Goal: Transaction & Acquisition: Download file/media

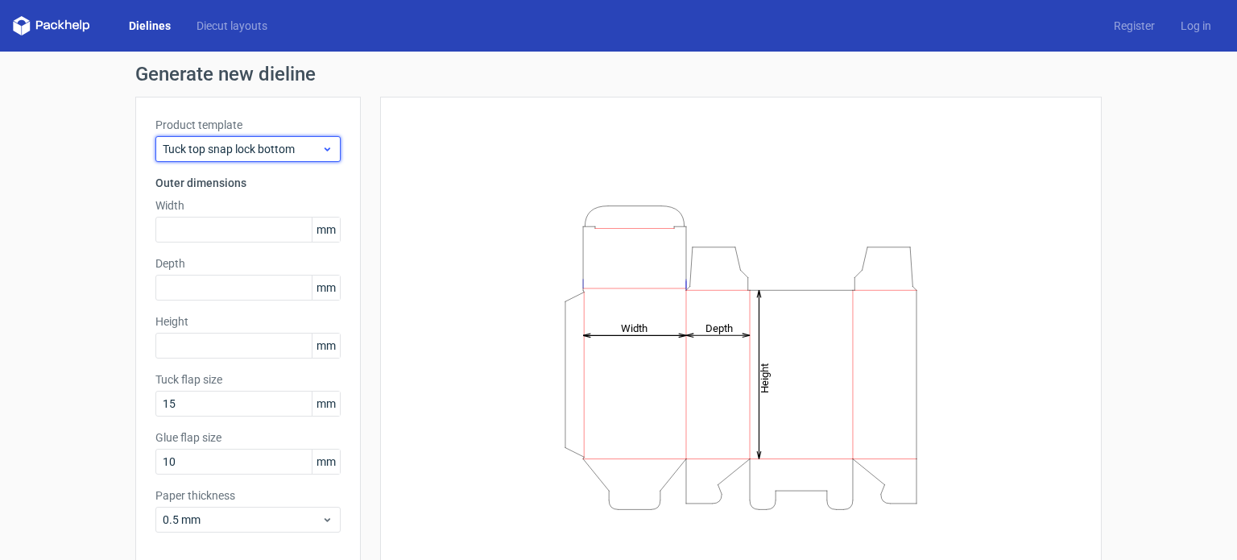
click at [310, 151] on span "Tuck top snap lock bottom" at bounding box center [242, 149] width 159 height 16
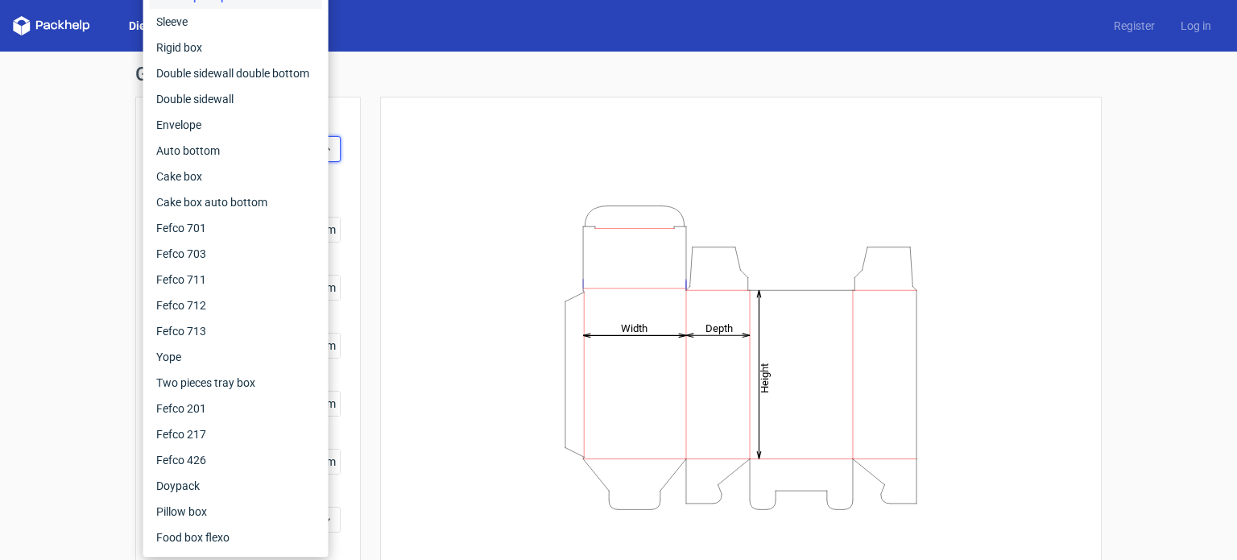
click at [71, 232] on div "Generate new dieline Product template Tuck top snap lock bottom Outer dimension…" at bounding box center [618, 341] width 1237 height 579
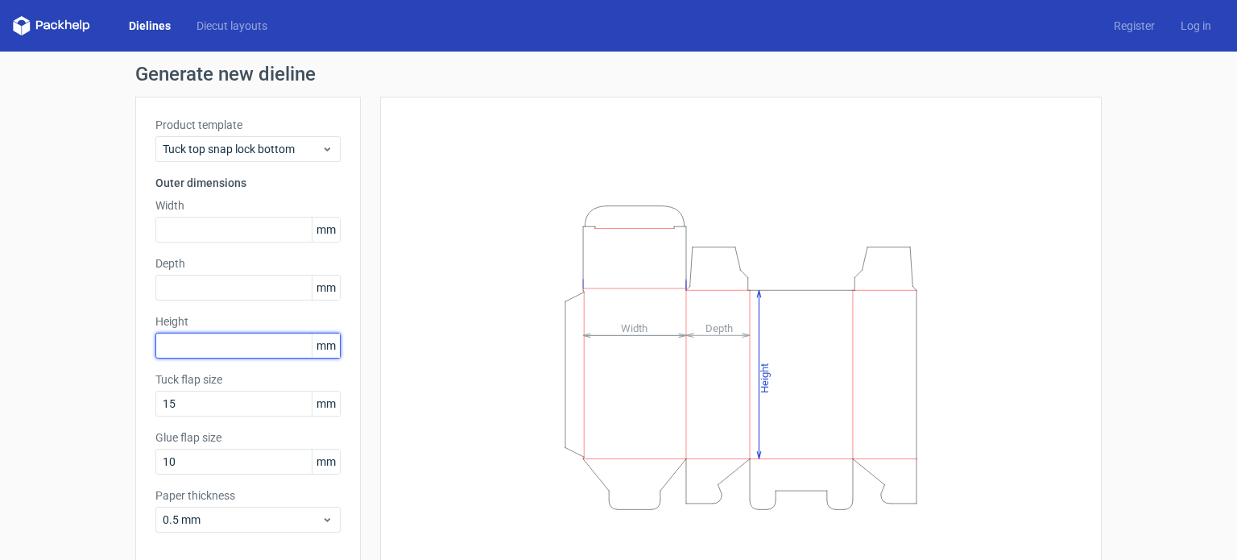
click at [217, 353] on input "text" at bounding box center [247, 346] width 185 height 26
type input "285"
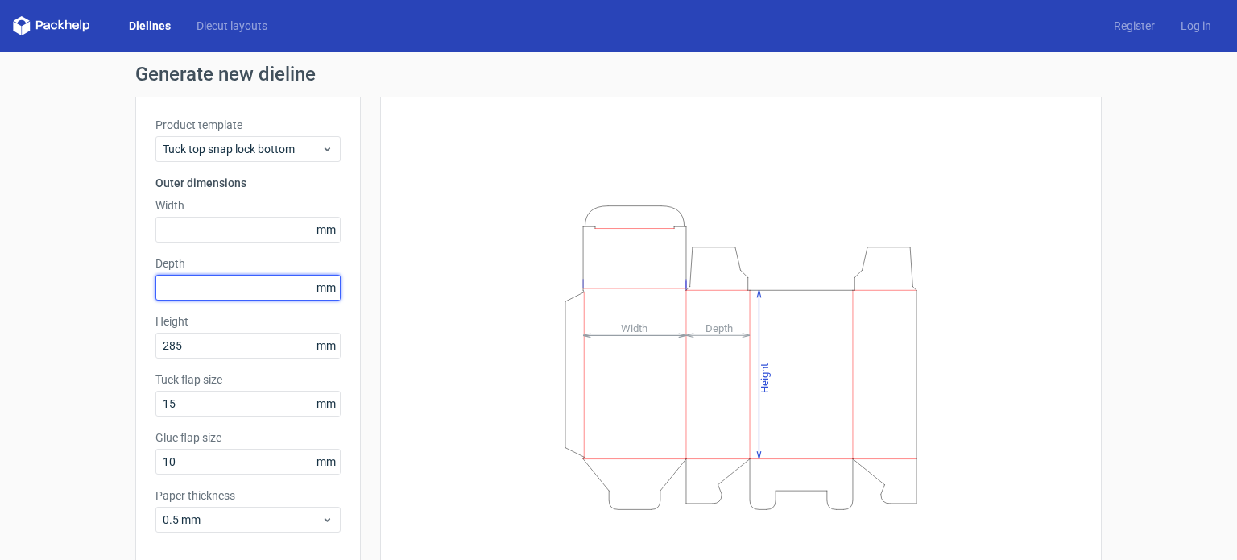
click at [233, 284] on input "text" at bounding box center [247, 288] width 185 height 26
type input "105"
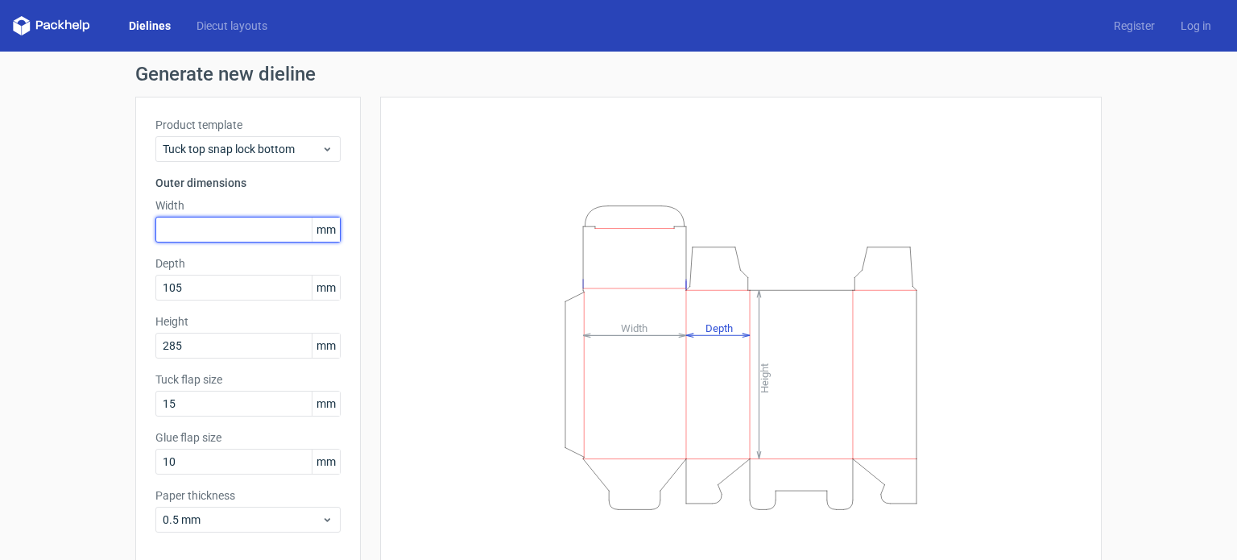
click at [239, 230] on input "text" at bounding box center [247, 230] width 185 height 26
type input "180"
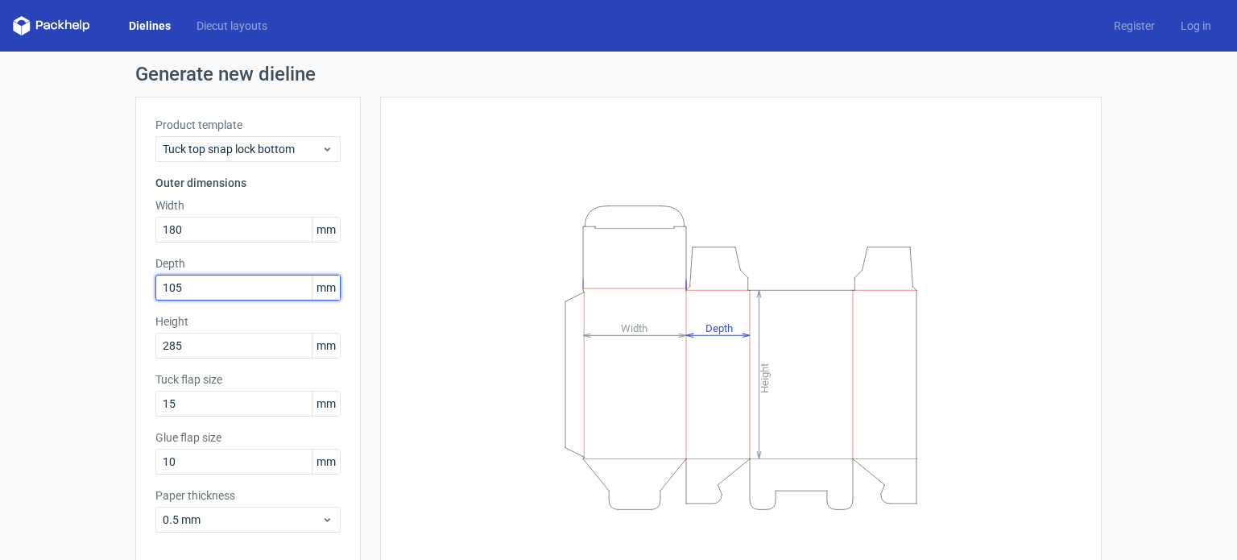
click at [235, 288] on input "105" at bounding box center [247, 288] width 185 height 26
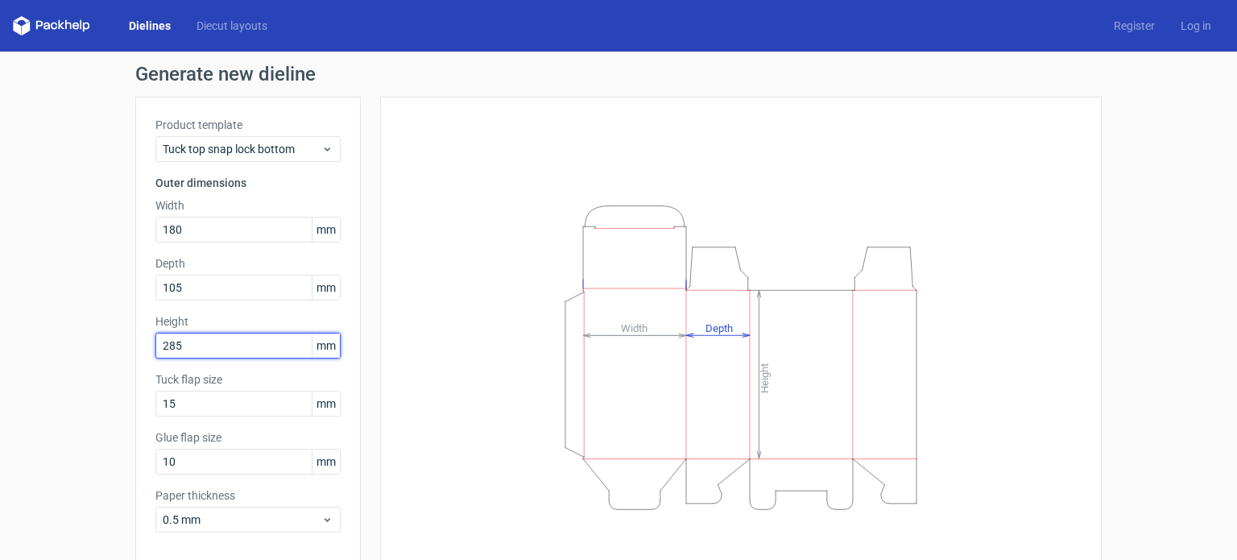
click at [253, 344] on input "285" at bounding box center [247, 346] width 185 height 26
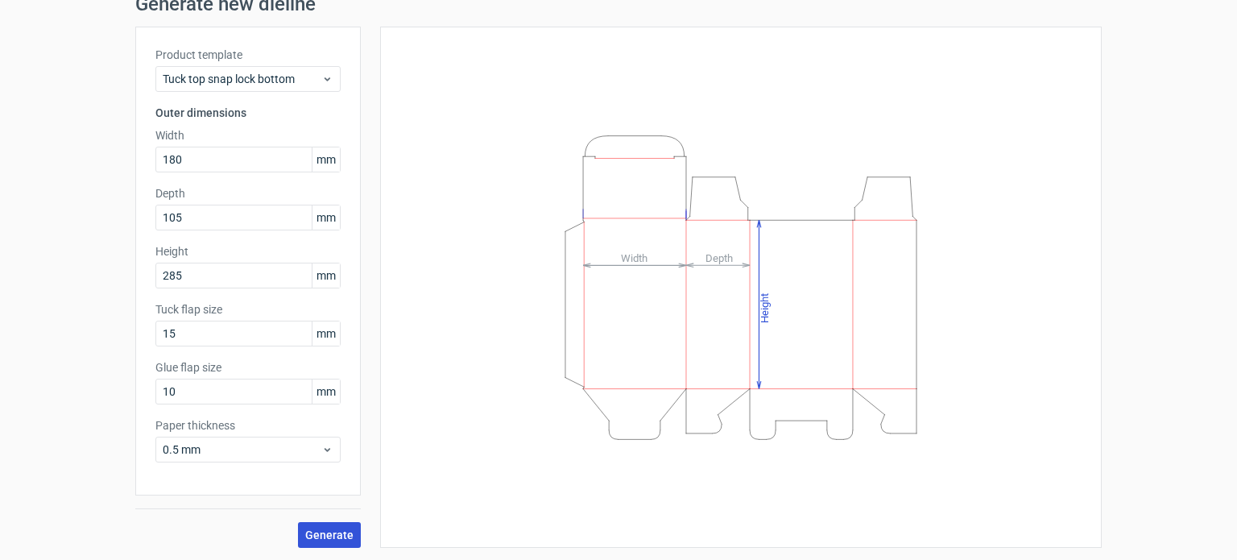
click at [329, 532] on span "Generate" at bounding box center [329, 534] width 48 height 11
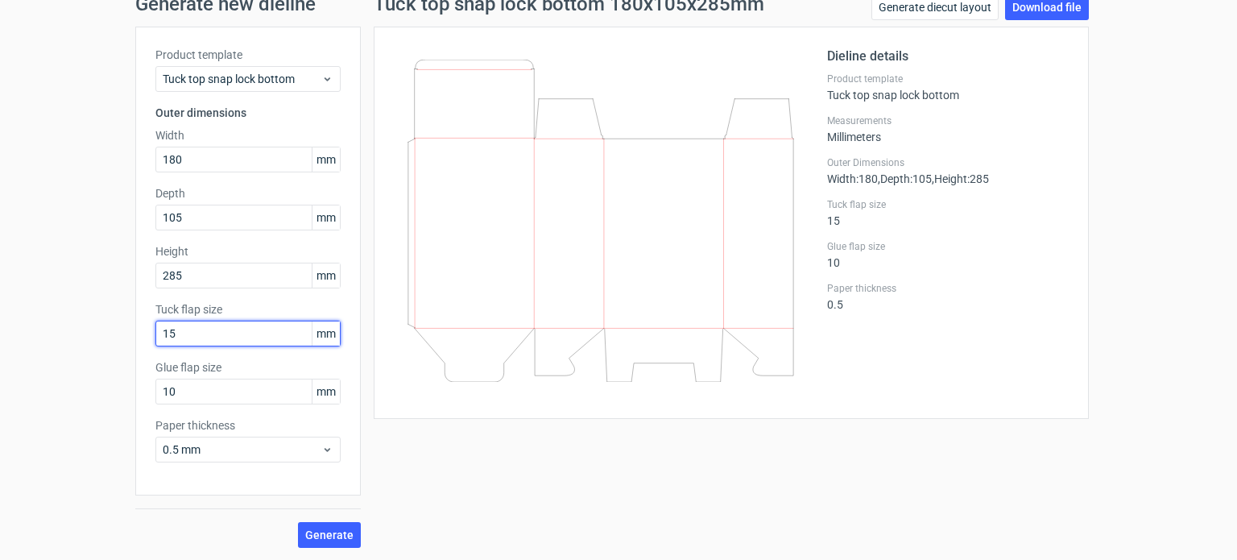
drag, startPoint x: 200, startPoint y: 331, endPoint x: 187, endPoint y: 334, distance: 13.3
click at [187, 334] on input "15" at bounding box center [247, 334] width 185 height 26
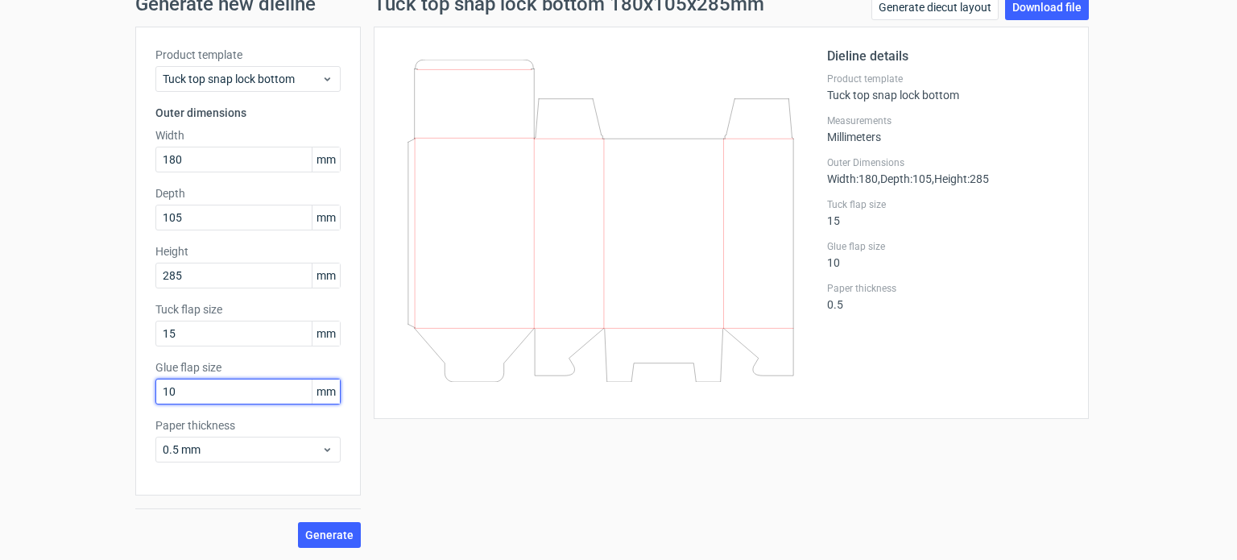
drag, startPoint x: 187, startPoint y: 394, endPoint x: 151, endPoint y: 398, distance: 36.5
click at [155, 398] on input "10" at bounding box center [247, 392] width 185 height 26
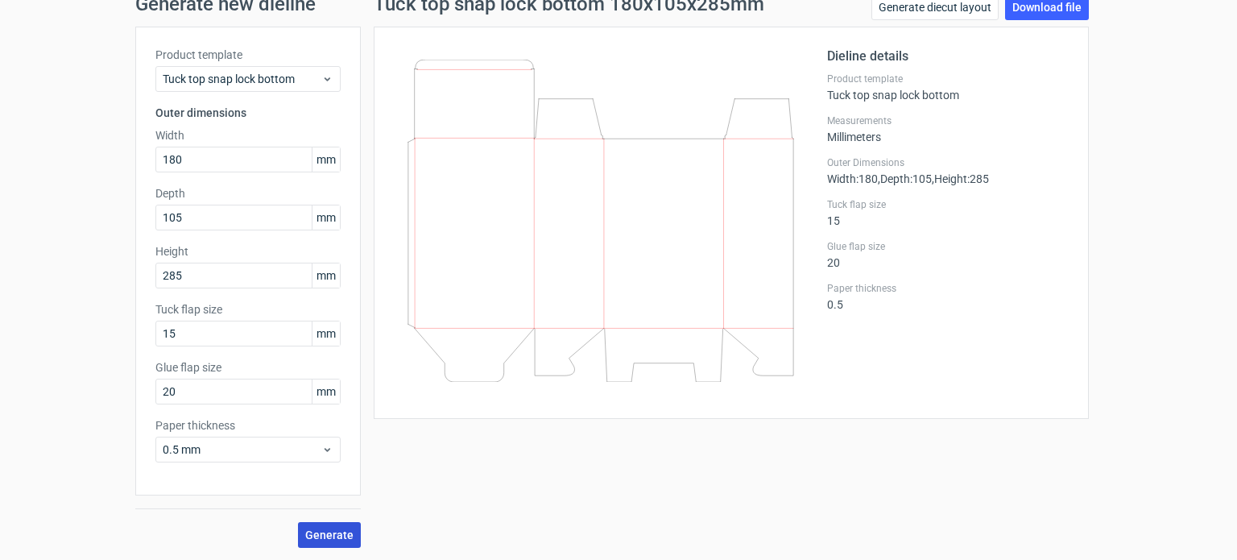
click at [329, 536] on span "Generate" at bounding box center [329, 534] width 48 height 11
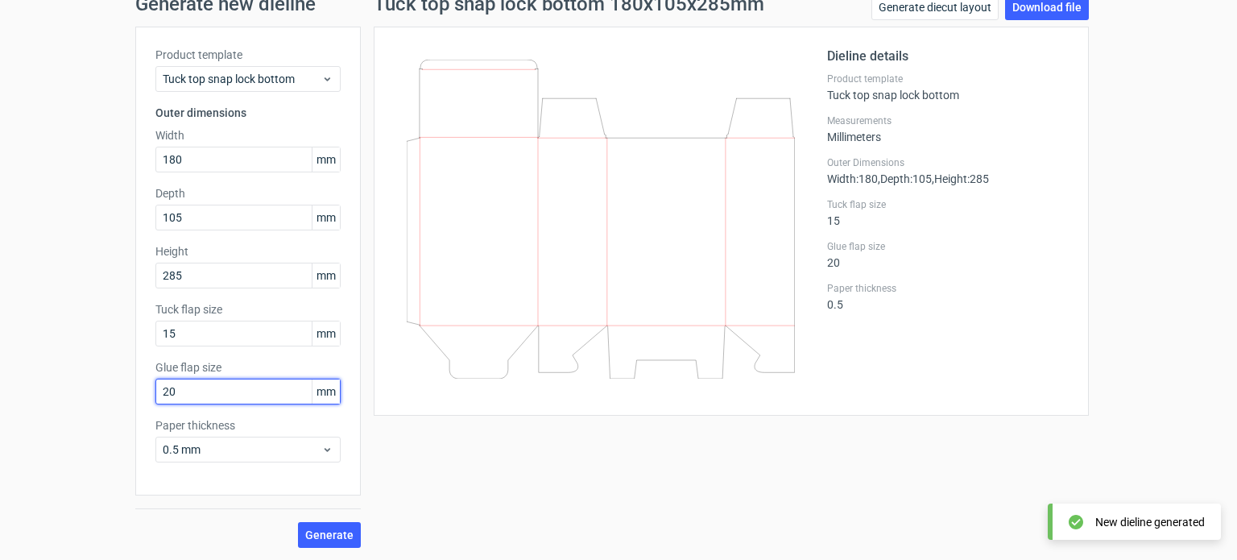
drag, startPoint x: 191, startPoint y: 394, endPoint x: 132, endPoint y: 395, distance: 58.8
click at [135, 395] on div "Product template Tuck top snap lock bottom Outer dimensions Width 180 mm Depth …" at bounding box center [247, 261] width 225 height 469
type input "30"
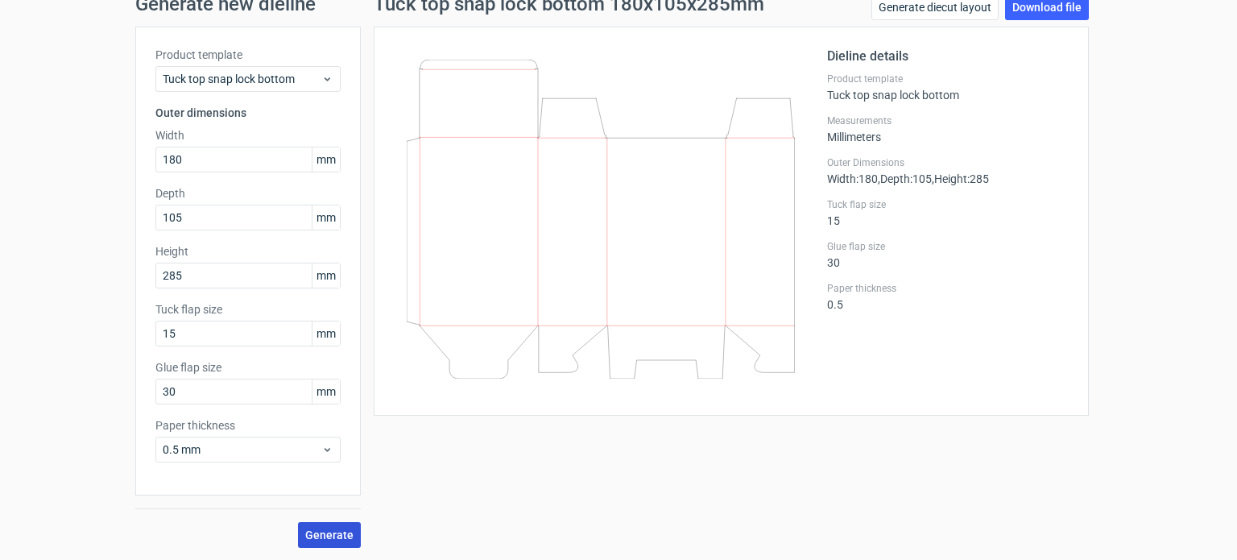
click at [329, 532] on span "Generate" at bounding box center [329, 534] width 48 height 11
drag, startPoint x: 228, startPoint y: 341, endPoint x: 145, endPoint y: 342, distance: 83.0
click at [145, 342] on div "Product template Tuck top snap lock bottom Outer dimensions Width 180 mm Depth …" at bounding box center [247, 261] width 225 height 469
type input "20"
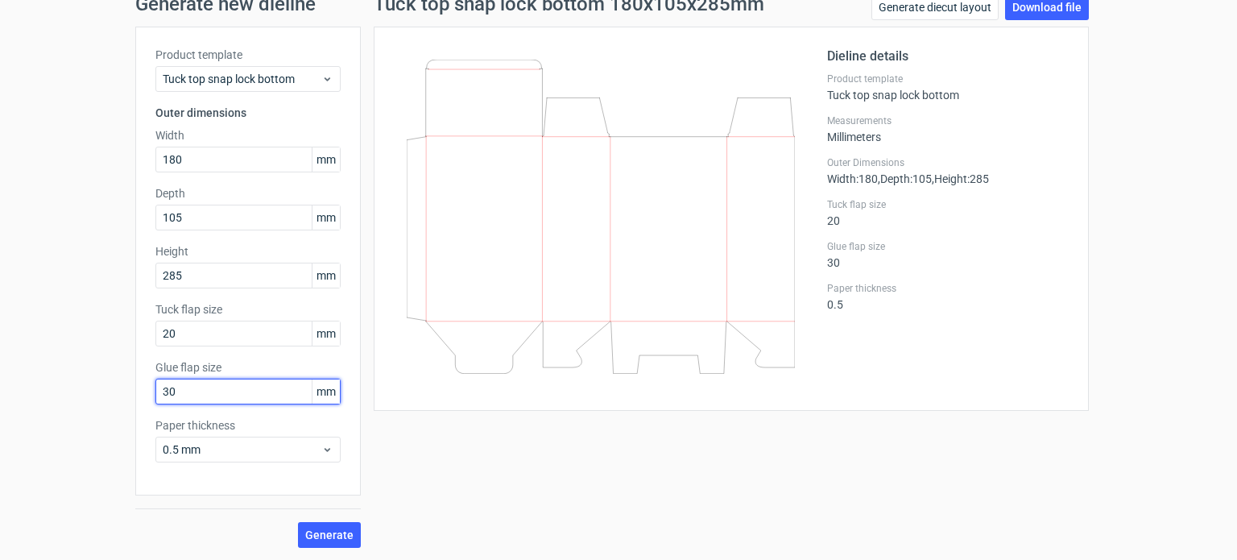
click at [259, 396] on input "30" at bounding box center [247, 392] width 185 height 26
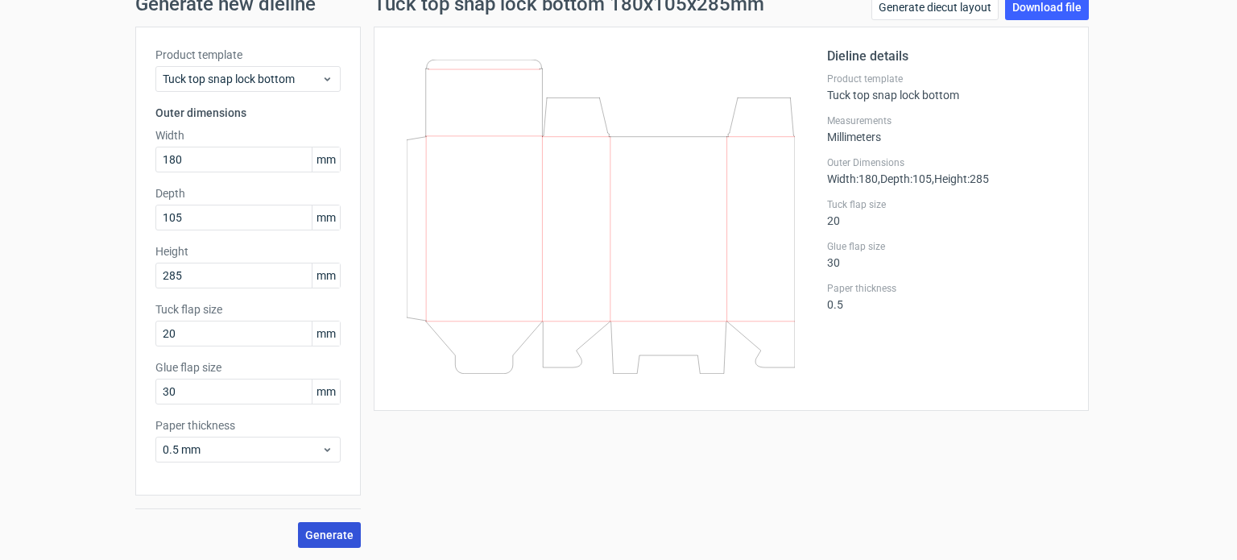
click at [336, 529] on span "Generate" at bounding box center [329, 534] width 48 height 11
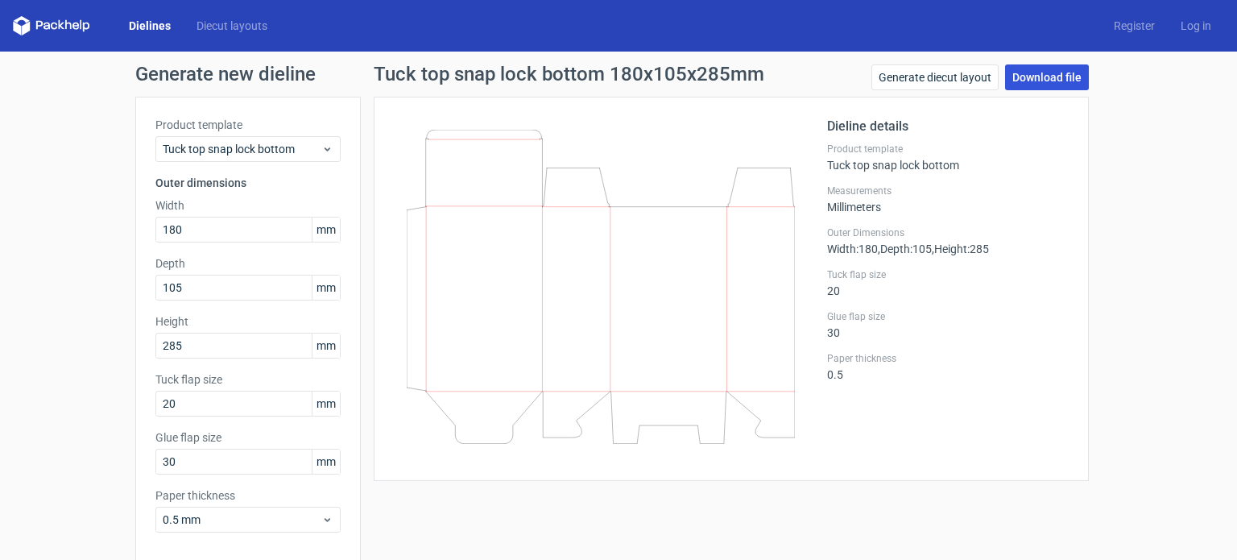
click at [1048, 80] on link "Download file" at bounding box center [1047, 77] width 84 height 26
click at [168, 228] on input "180" at bounding box center [247, 230] width 185 height 26
type input "1"
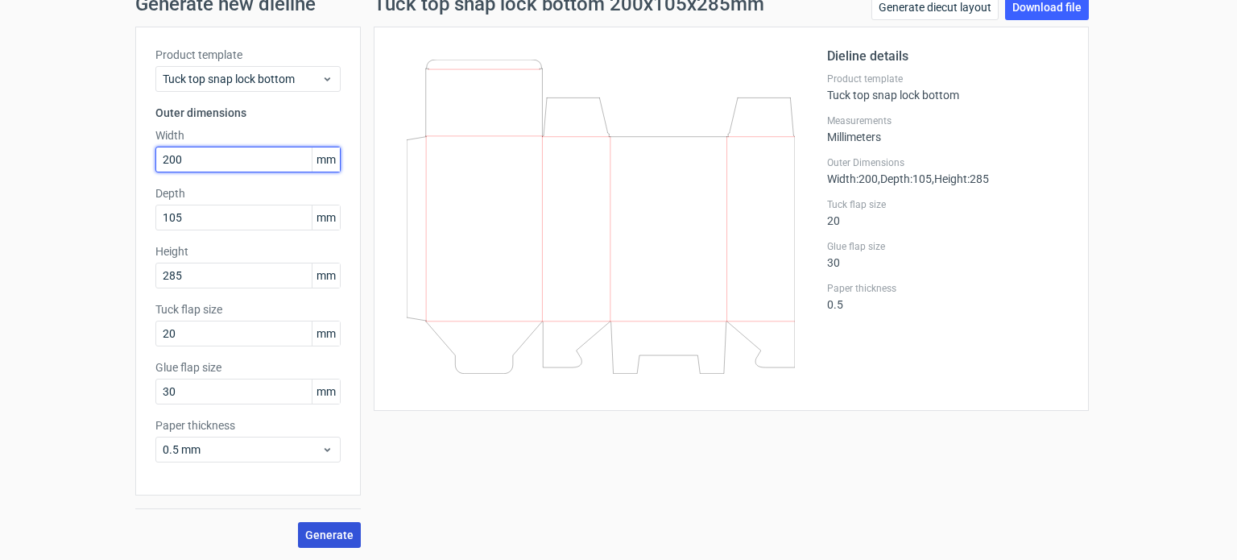
type input "200"
click at [329, 537] on span "Generate" at bounding box center [329, 534] width 48 height 11
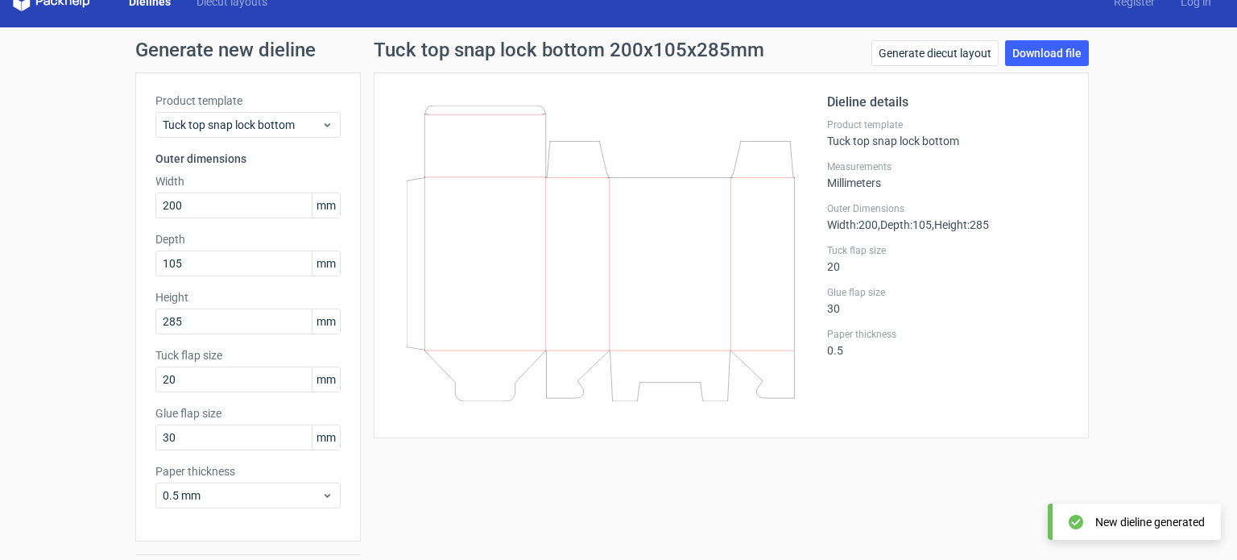
scroll to position [0, 0]
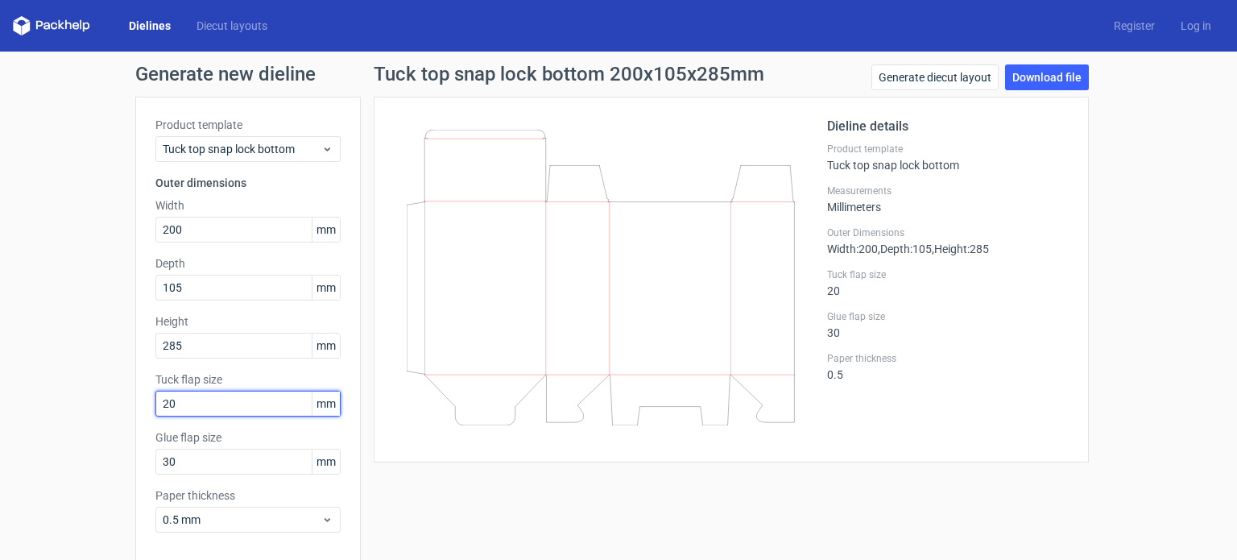
drag, startPoint x: 173, startPoint y: 406, endPoint x: 144, endPoint y: 411, distance: 29.4
click at [144, 411] on div "Product template Tuck top snap lock bottom Outer dimensions Width 200 mm Depth …" at bounding box center [247, 331] width 225 height 469
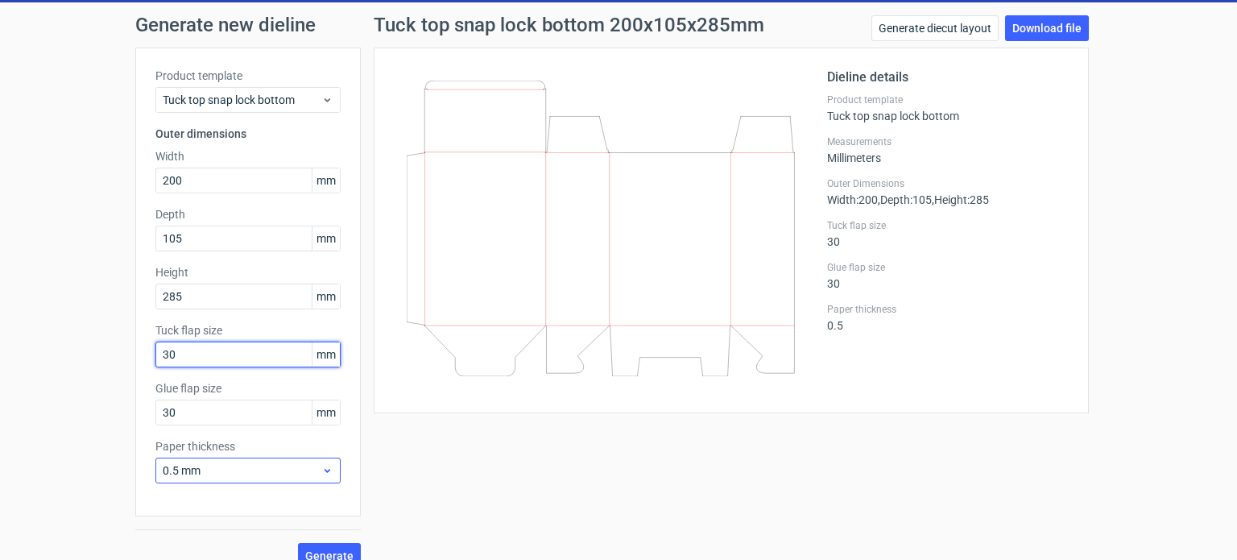
scroll to position [70, 0]
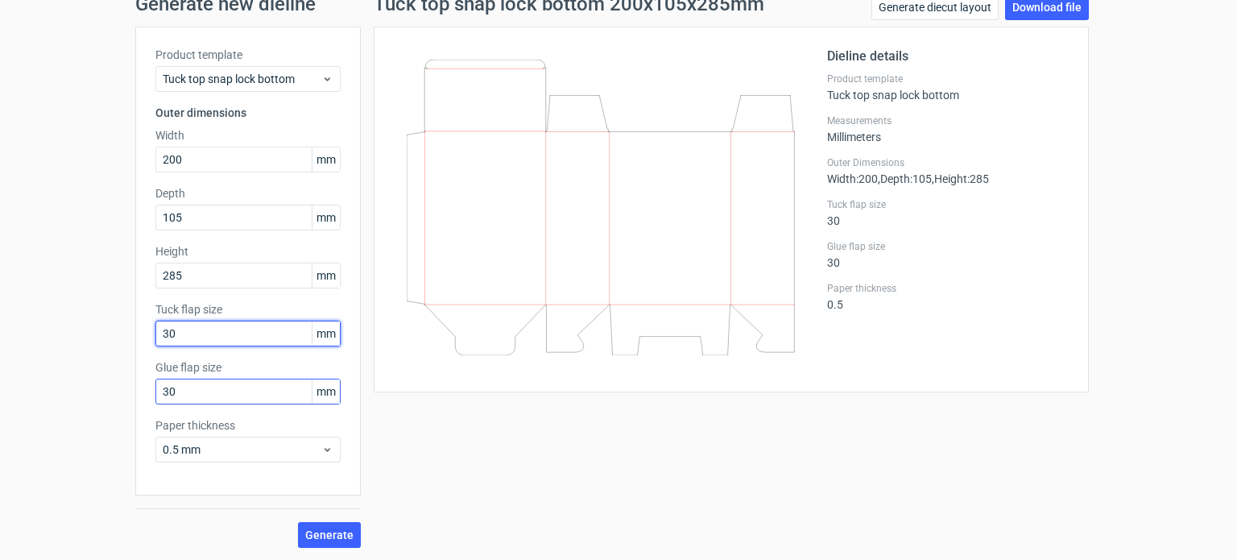
type input "30"
drag, startPoint x: 249, startPoint y: 395, endPoint x: 261, endPoint y: 411, distance: 19.5
click at [249, 395] on input "30" at bounding box center [247, 392] width 185 height 26
drag, startPoint x: 324, startPoint y: 535, endPoint x: 410, endPoint y: 482, distance: 100.8
click at [325, 535] on span "Generate" at bounding box center [329, 534] width 48 height 11
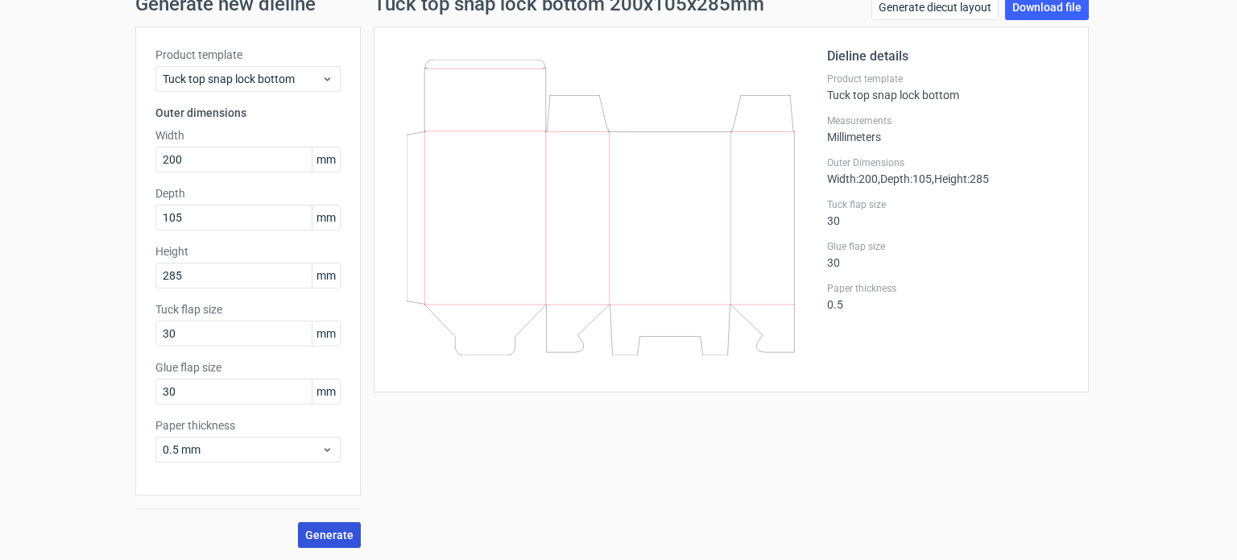
click at [325, 537] on span "Generate" at bounding box center [329, 534] width 48 height 11
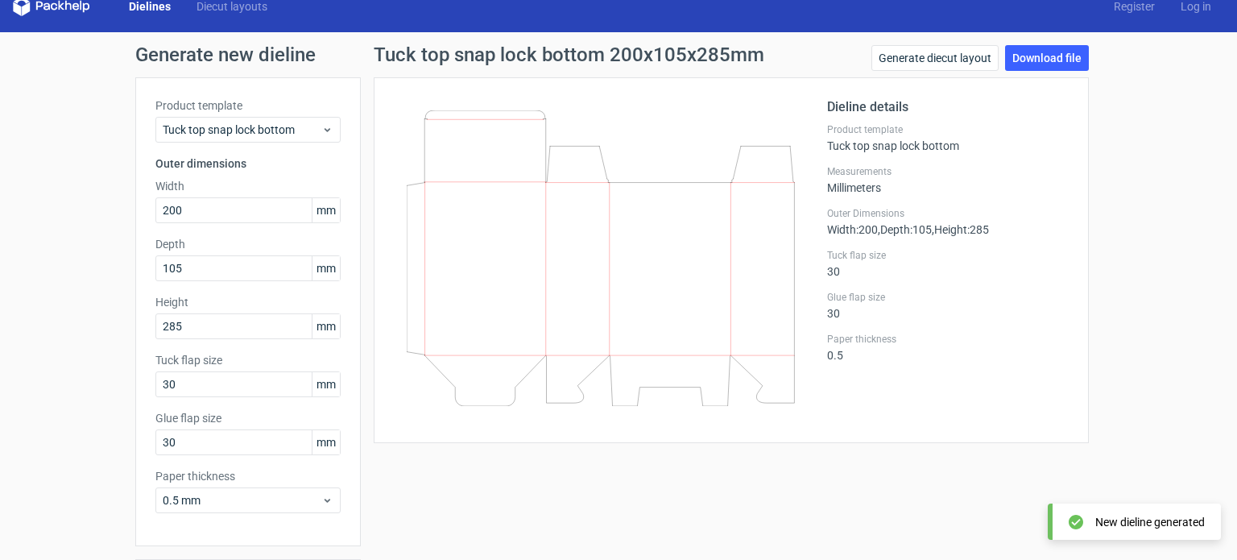
scroll to position [0, 0]
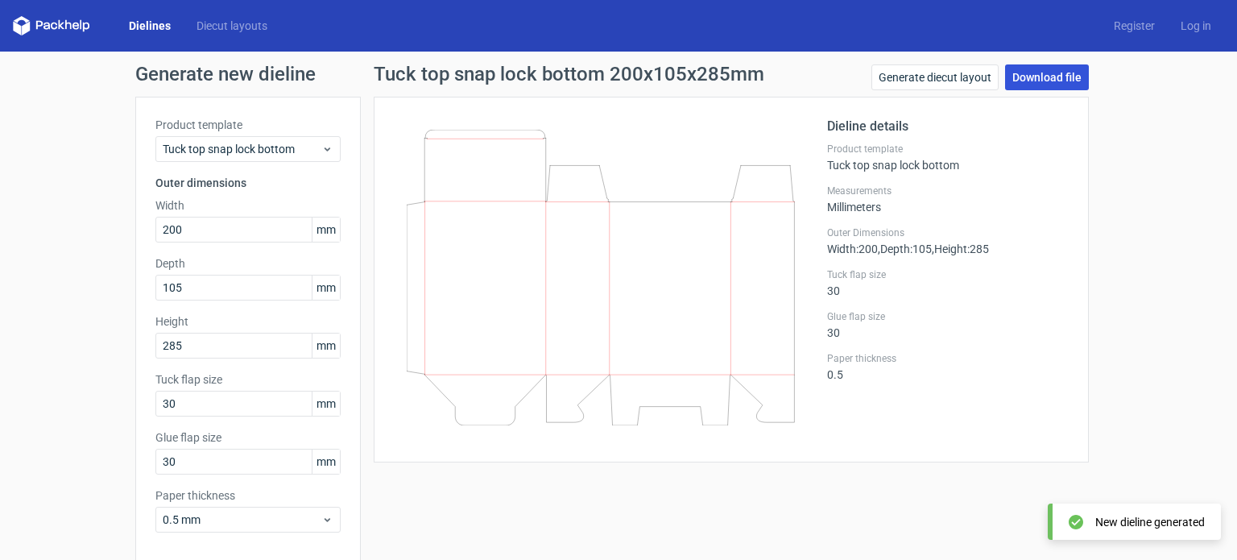
click at [1063, 73] on link "Download file" at bounding box center [1047, 77] width 84 height 26
